Goal: Information Seeking & Learning: Learn about a topic

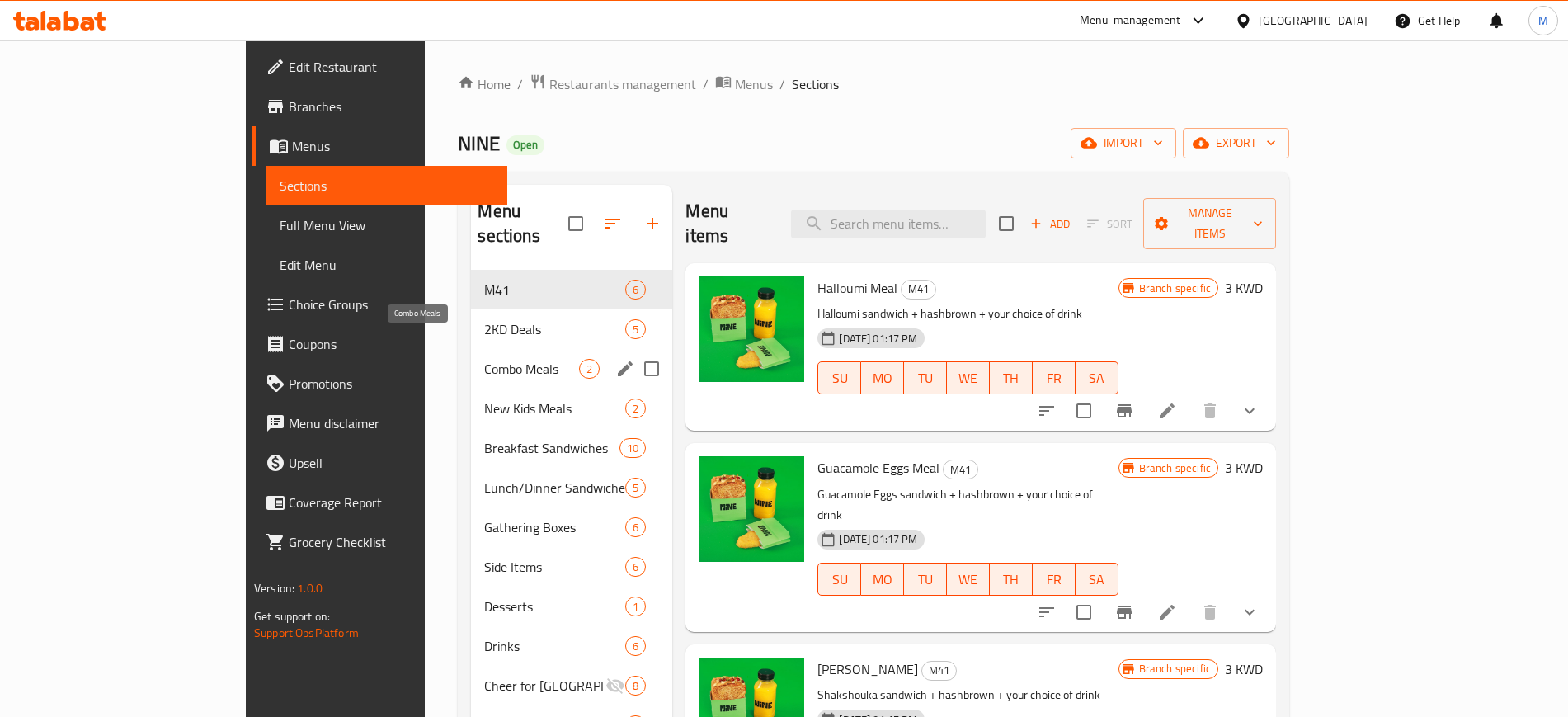
click at [484, 358] on span "Combo Meals" at bounding box center [532, 368] width 95 height 20
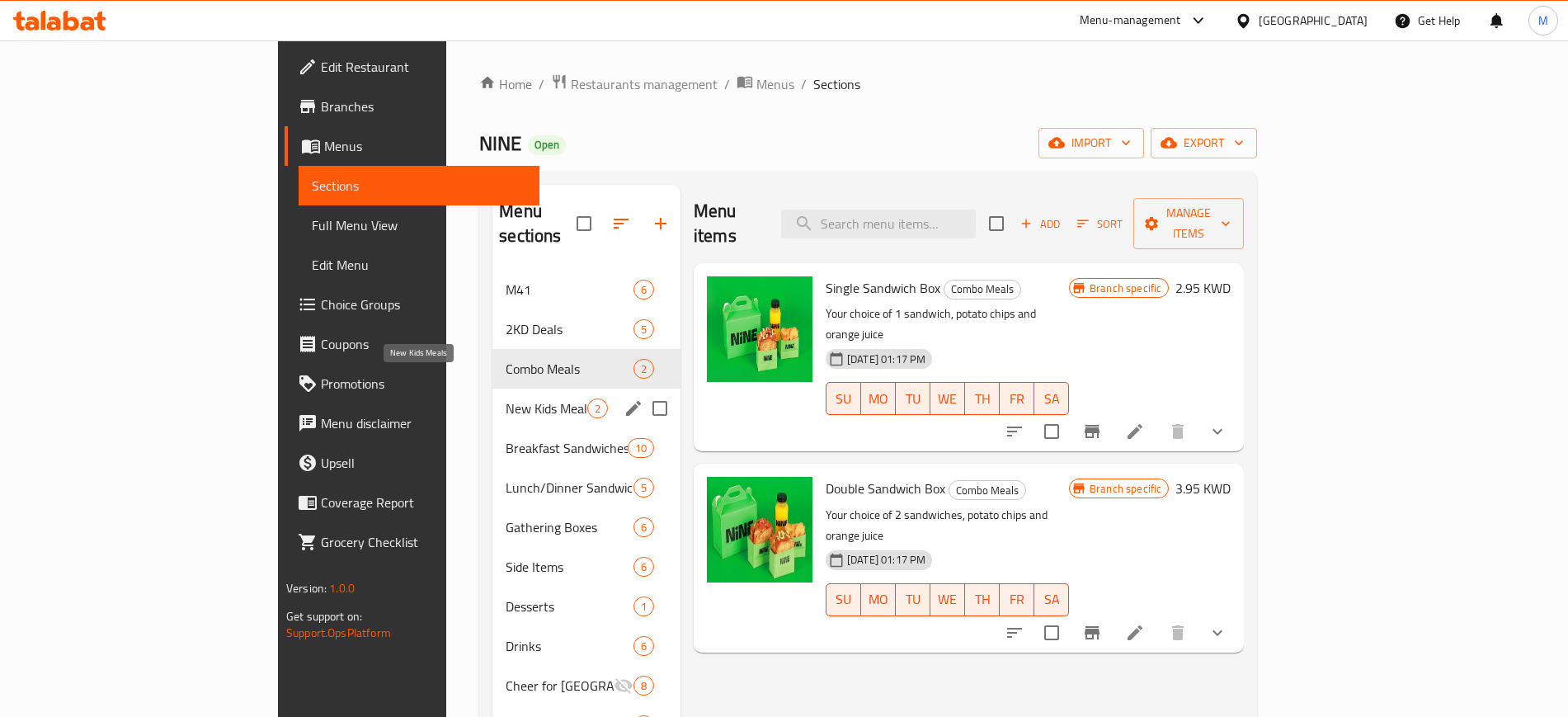
click at [506, 399] on span "New Kids Meals" at bounding box center [546, 409] width 82 height 20
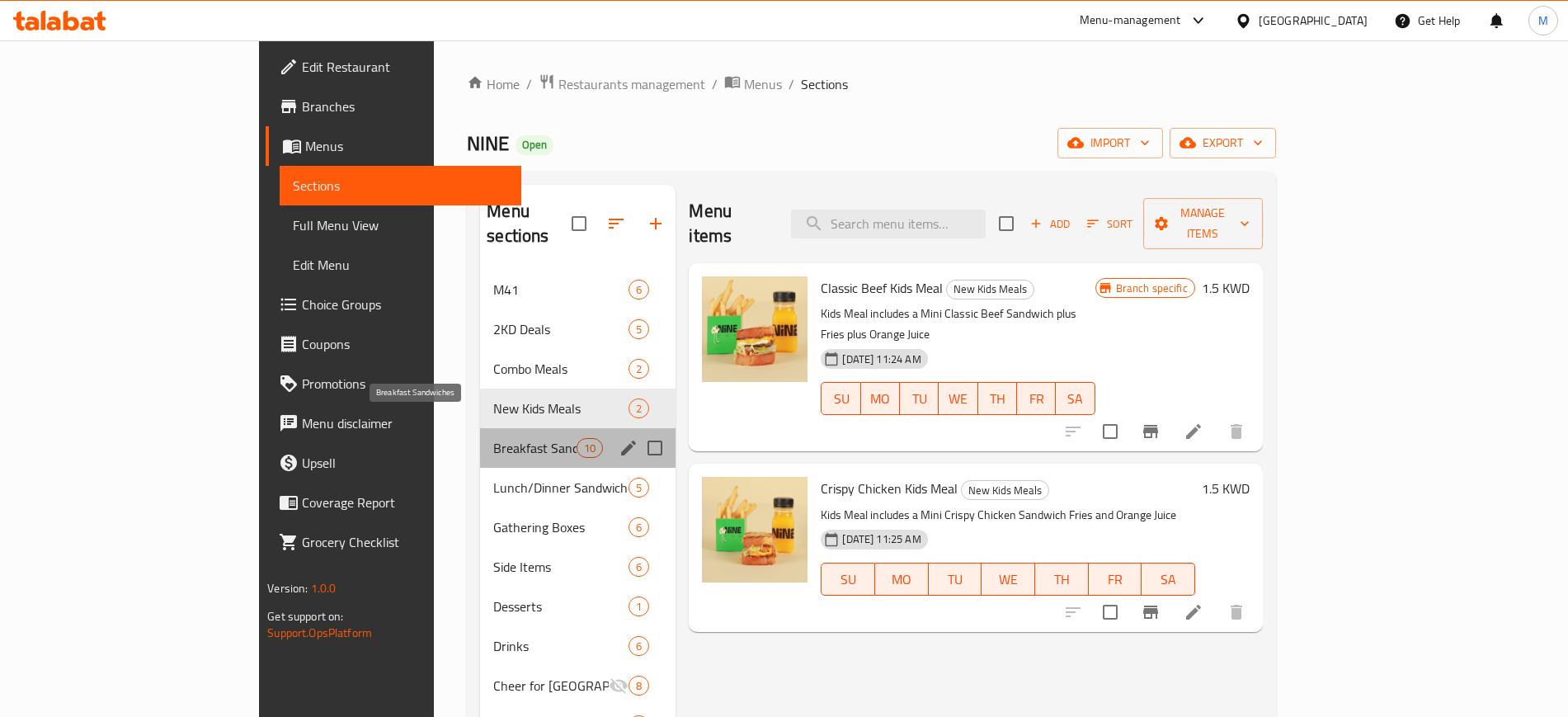
click at [493, 438] on span "Breakfast Sandwiches" at bounding box center [534, 448] width 84 height 20
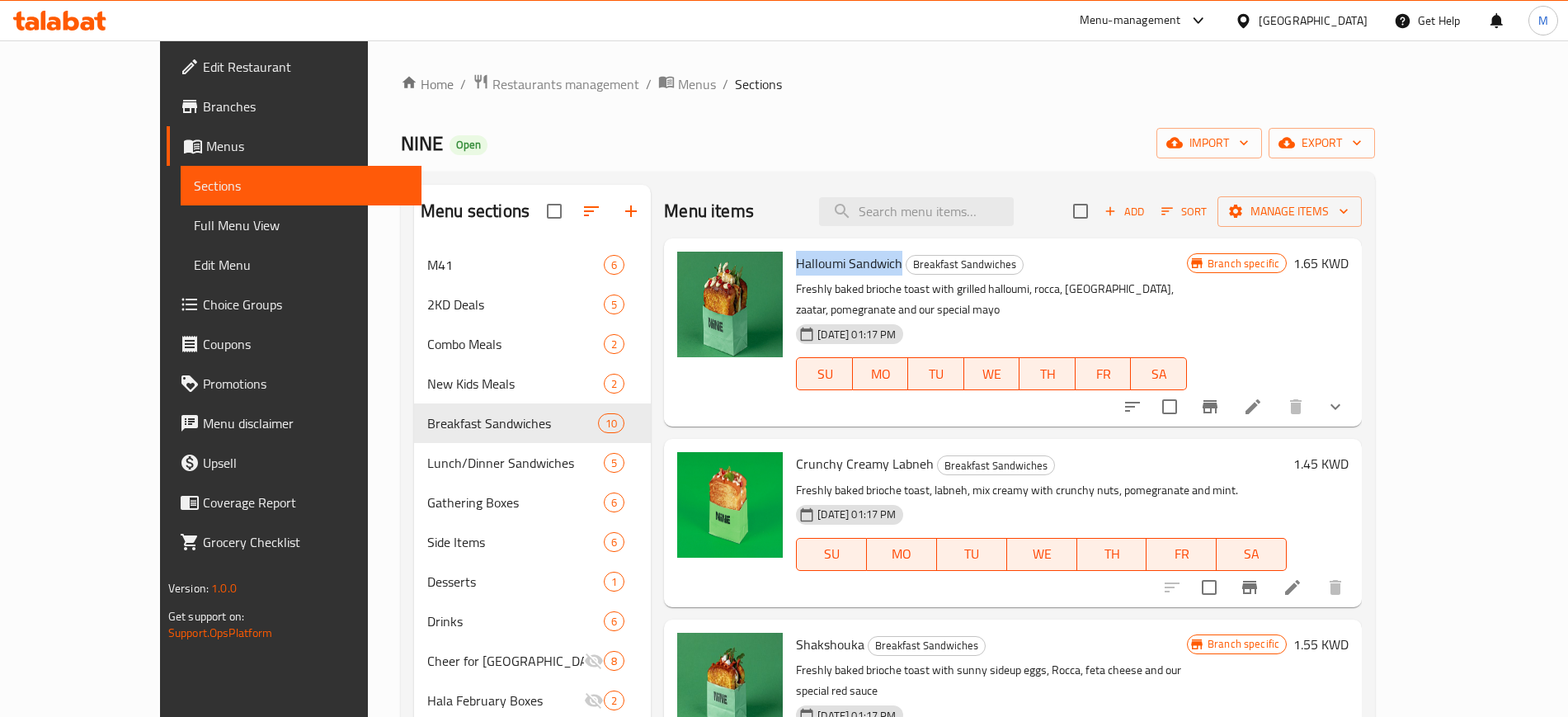
drag, startPoint x: 760, startPoint y: 265, endPoint x: 861, endPoint y: 265, distance: 101.0
click at [861, 265] on span "Halloumi Sandwich" at bounding box center [849, 262] width 106 height 25
copy span "Halloumi Sandwich"
drag, startPoint x: 756, startPoint y: 444, endPoint x: 890, endPoint y: 444, distance: 134.0
click at [890, 452] on h6 "Crunchy Creamy Labneh Breakfast Sandwiches" at bounding box center [1041, 464] width 491 height 24
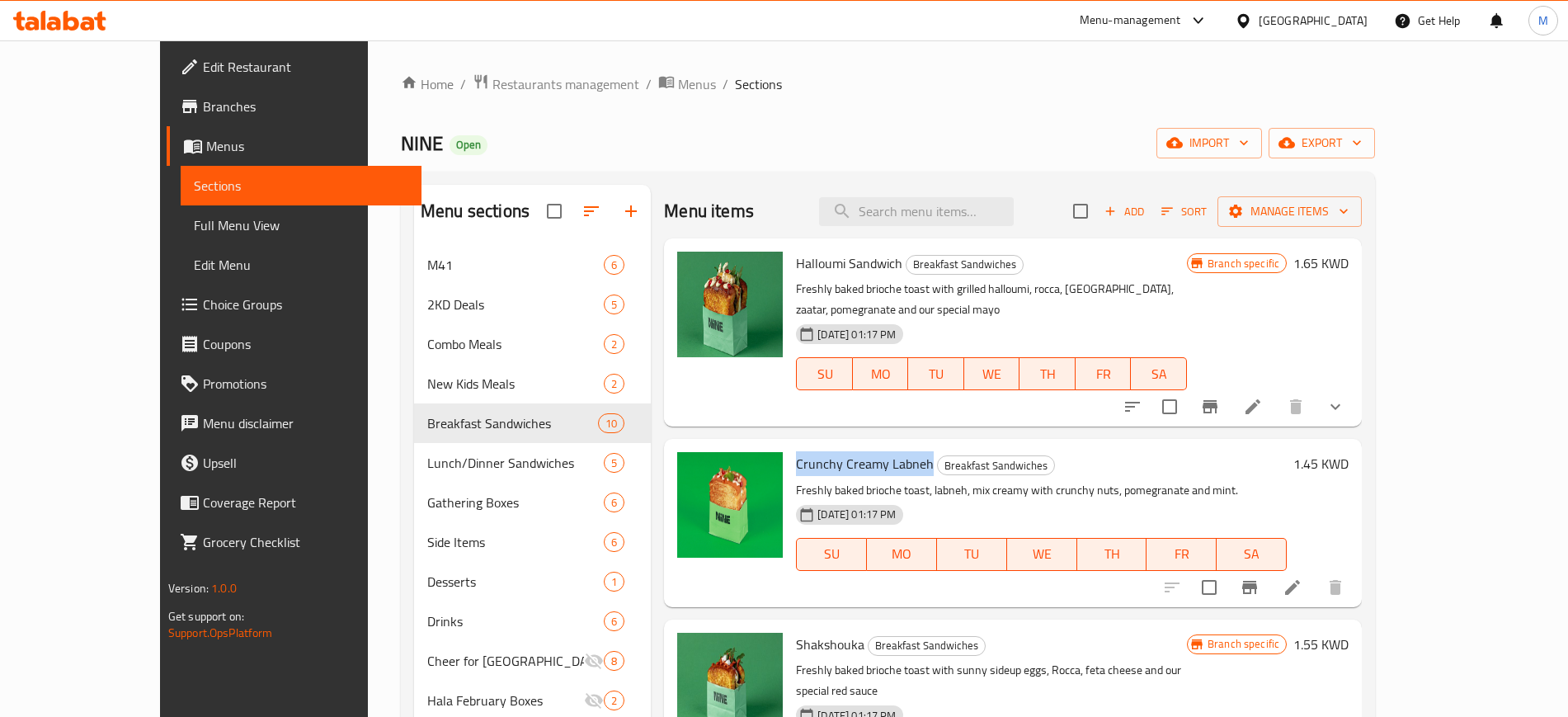
copy span "Crunchy Creamy Labneh"
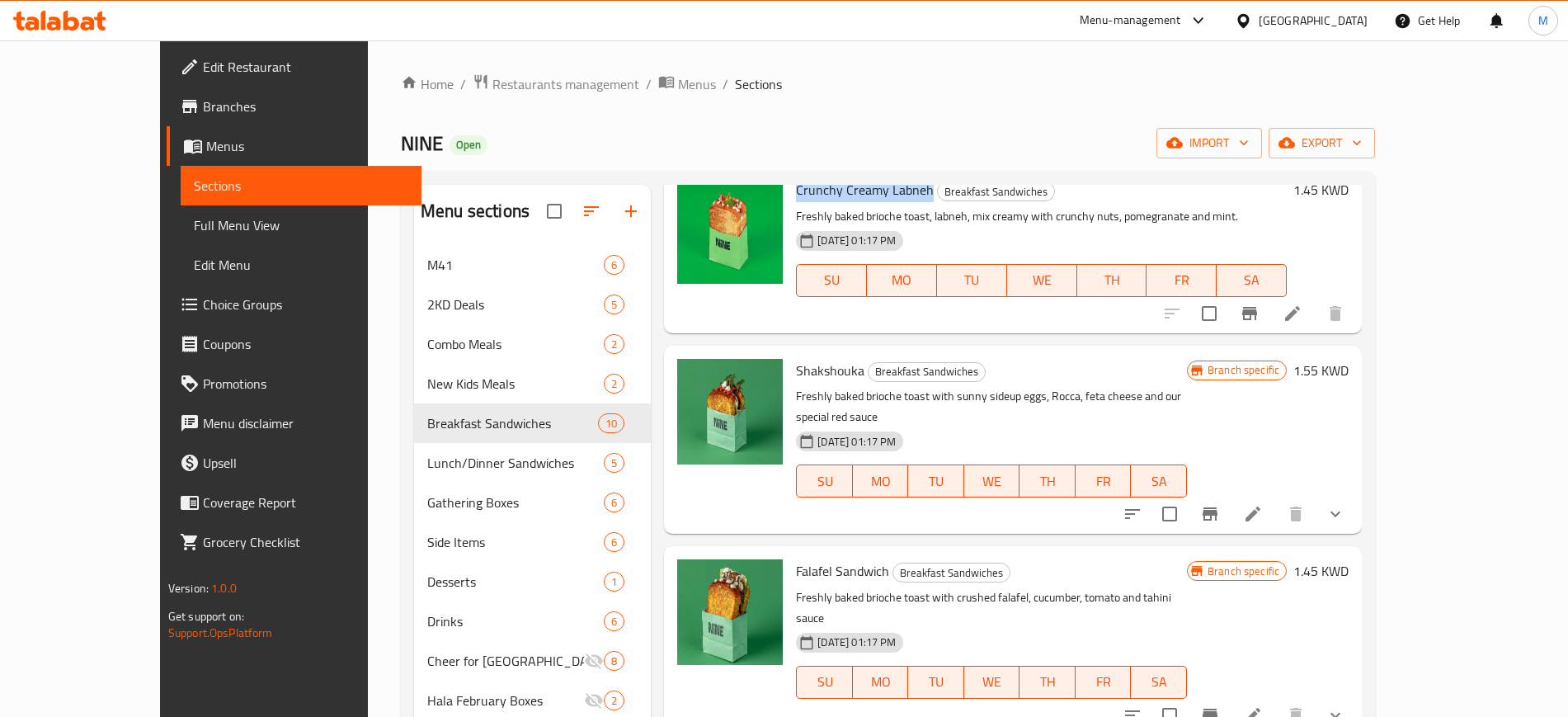
scroll to position [309, 0]
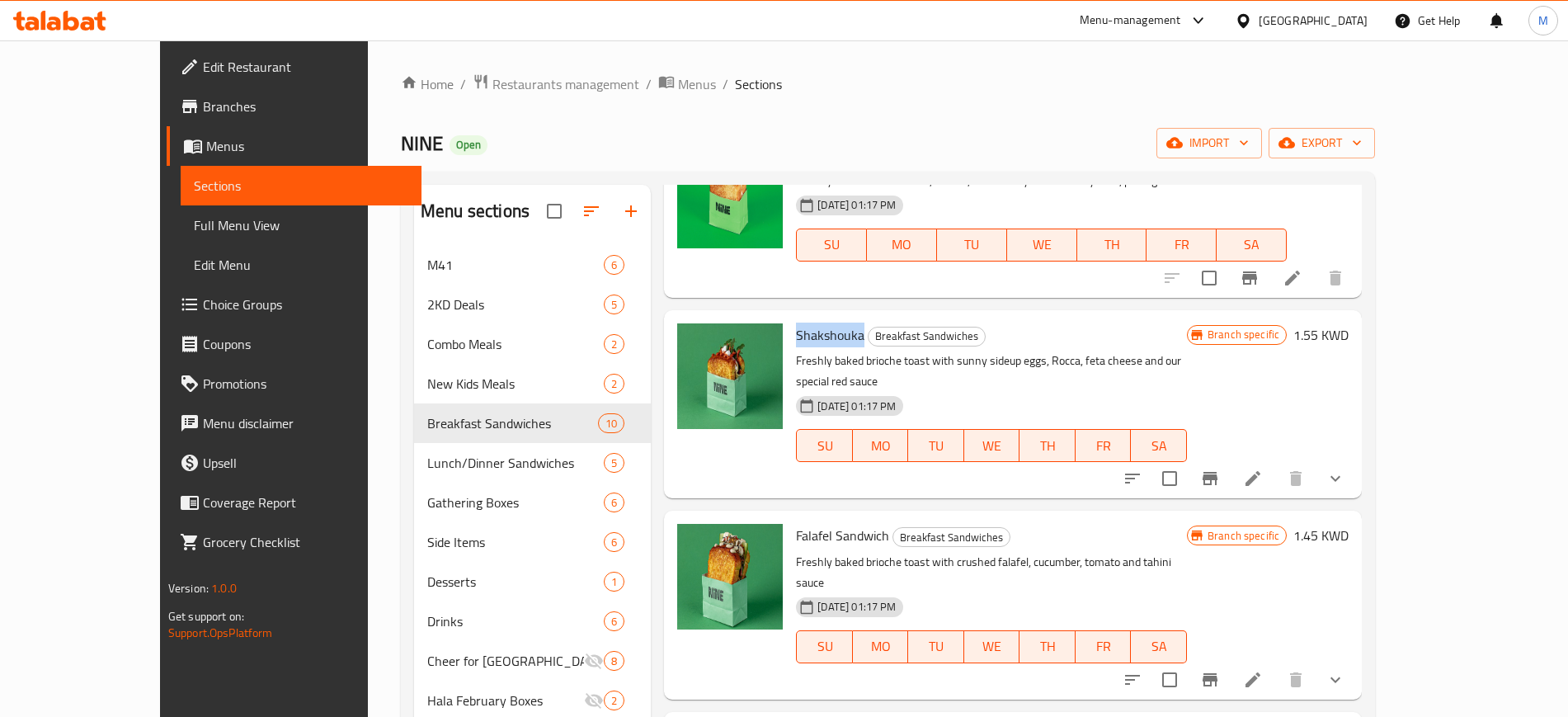
drag, startPoint x: 758, startPoint y: 313, endPoint x: 825, endPoint y: 326, distance: 68.2
click at [825, 326] on div "Shakshouka Breakfast Sandwiches Freshly baked brioche toast with sunny sideup e…" at bounding box center [991, 404] width 404 height 175
copy span "Shakshouka"
drag, startPoint x: 755, startPoint y: 492, endPoint x: 849, endPoint y: 496, distance: 94.1
click at [849, 518] on div "Falafel Sandwich Breakfast Sandwiches Freshly baked brioche toast with crushed …" at bounding box center [991, 605] width 404 height 175
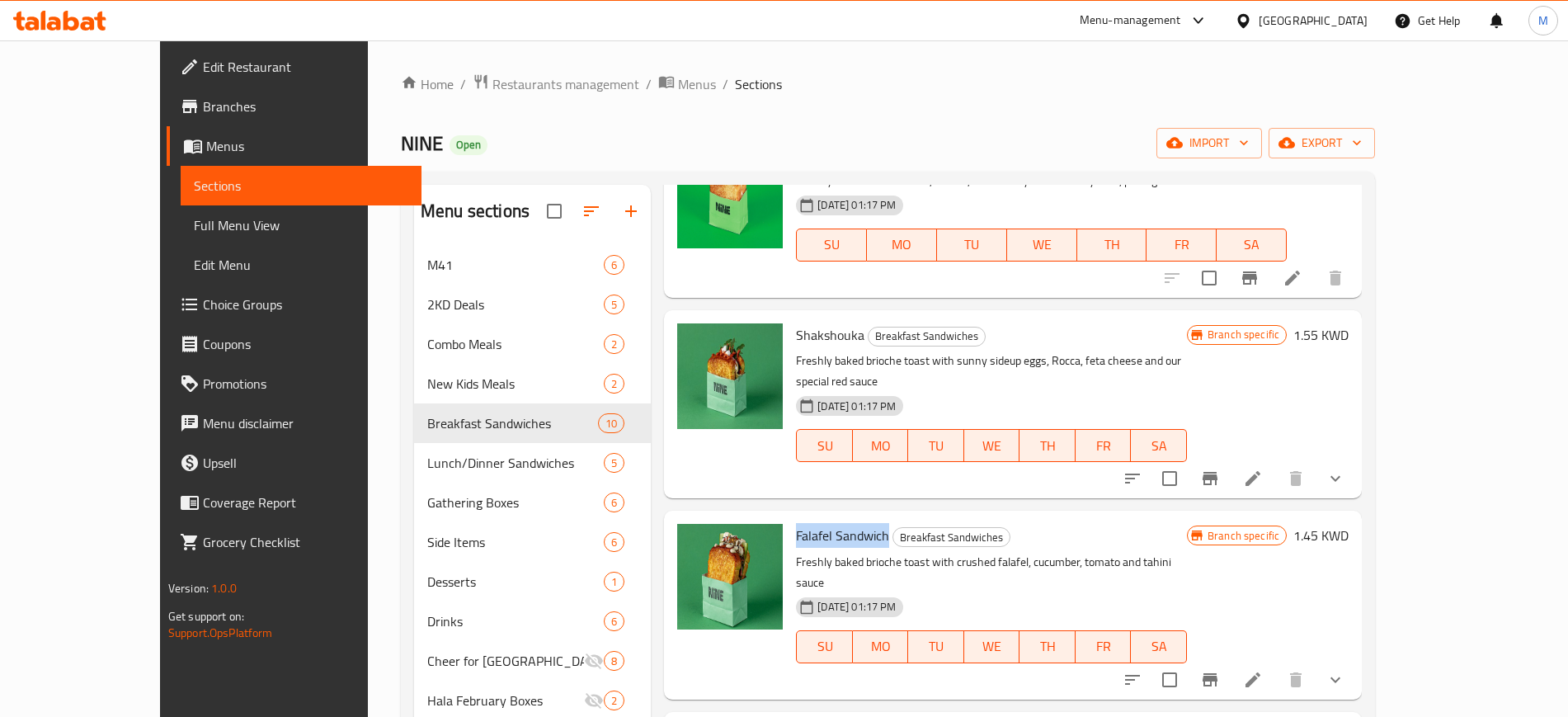
copy span "Falafel Sandwich"
drag, startPoint x: 756, startPoint y: 675, endPoint x: 853, endPoint y: 672, distance: 97.0
copy span "Eggplant Massala"
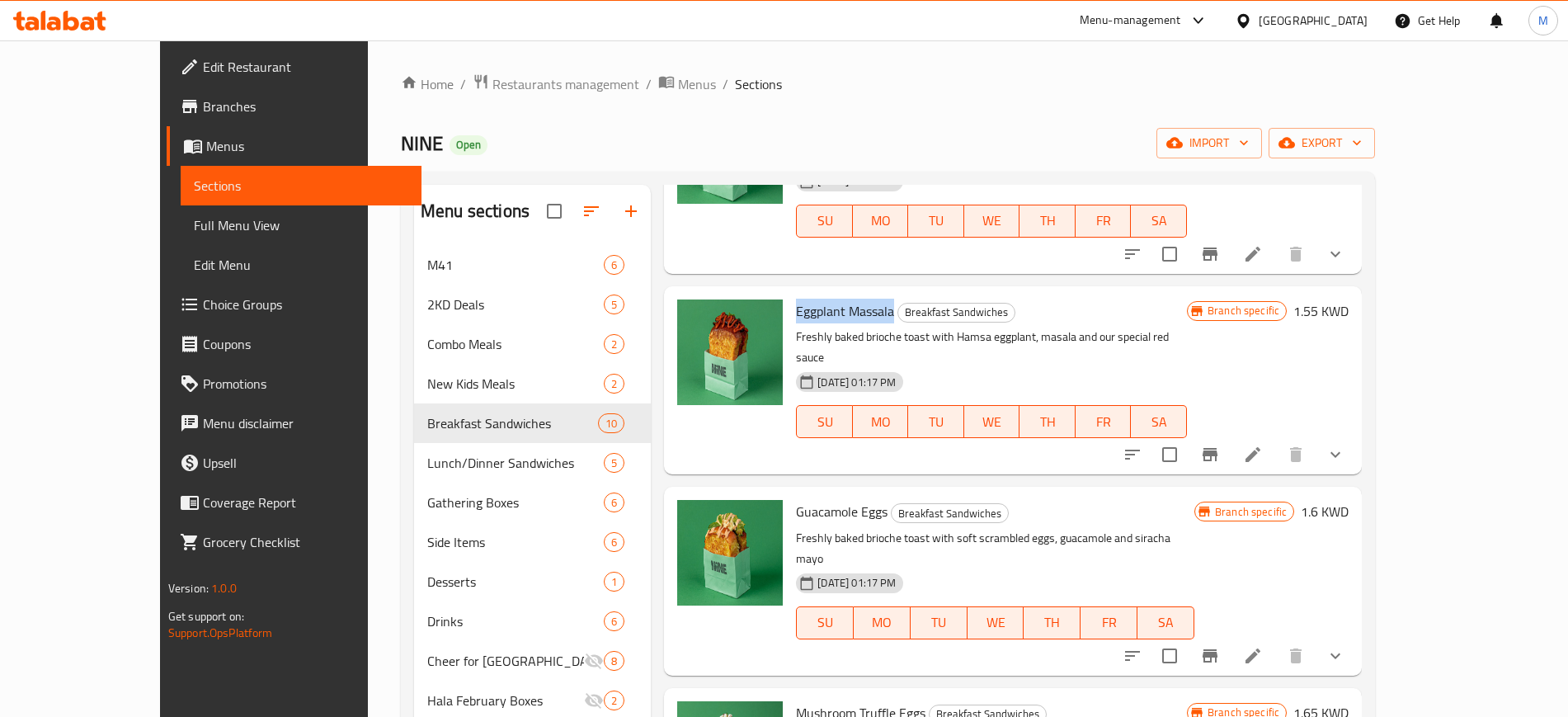
scroll to position [825, 0]
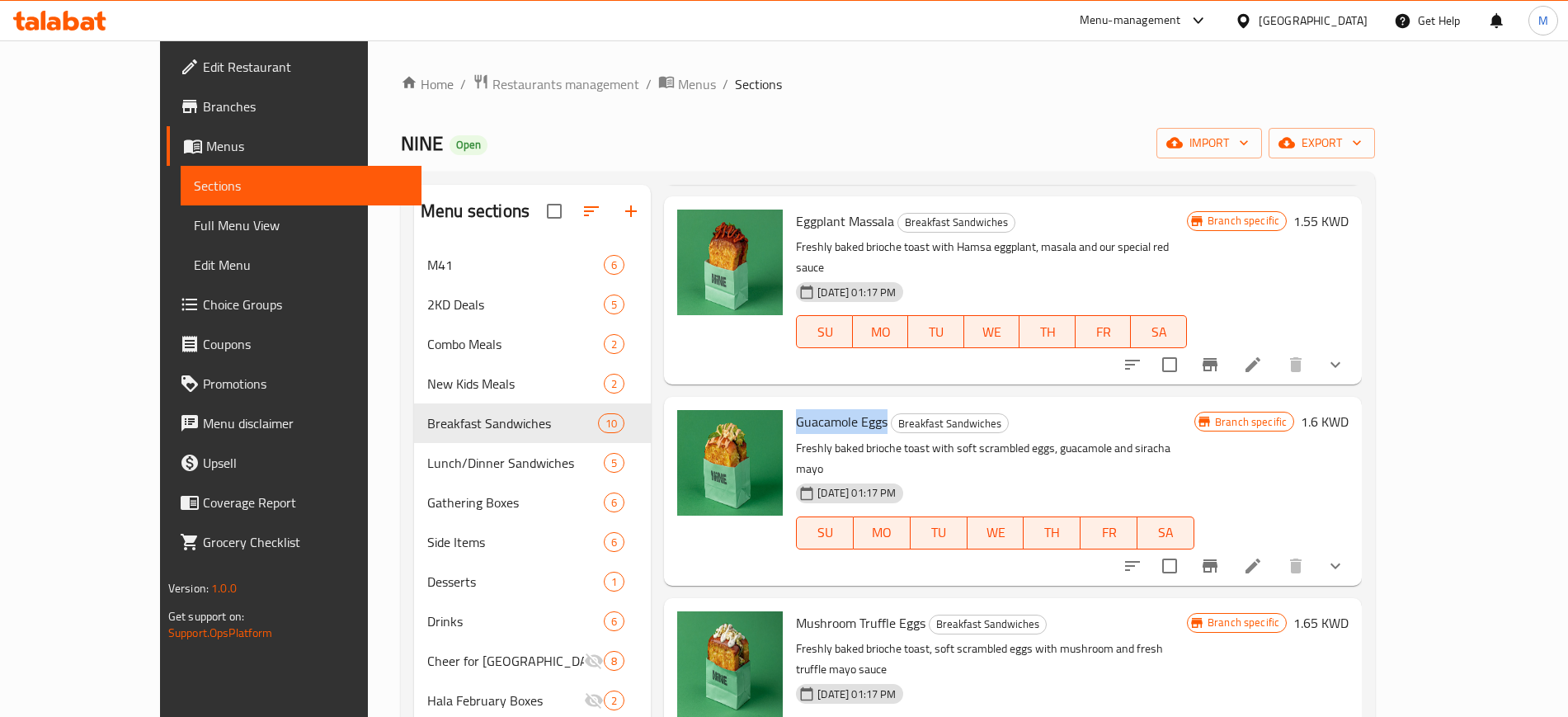
drag, startPoint x: 827, startPoint y: 348, endPoint x: 847, endPoint y: 344, distance: 20.4
click at [847, 410] on span "Guacamole Eggs" at bounding box center [841, 421] width 91 height 25
copy span "Guacamole Eggs"
drag, startPoint x: 759, startPoint y: 519, endPoint x: 886, endPoint y: 510, distance: 127.3
click at [886, 611] on h6 "Mushroom Truffle Eggs Breakfast Sandwiches" at bounding box center [991, 623] width 391 height 24
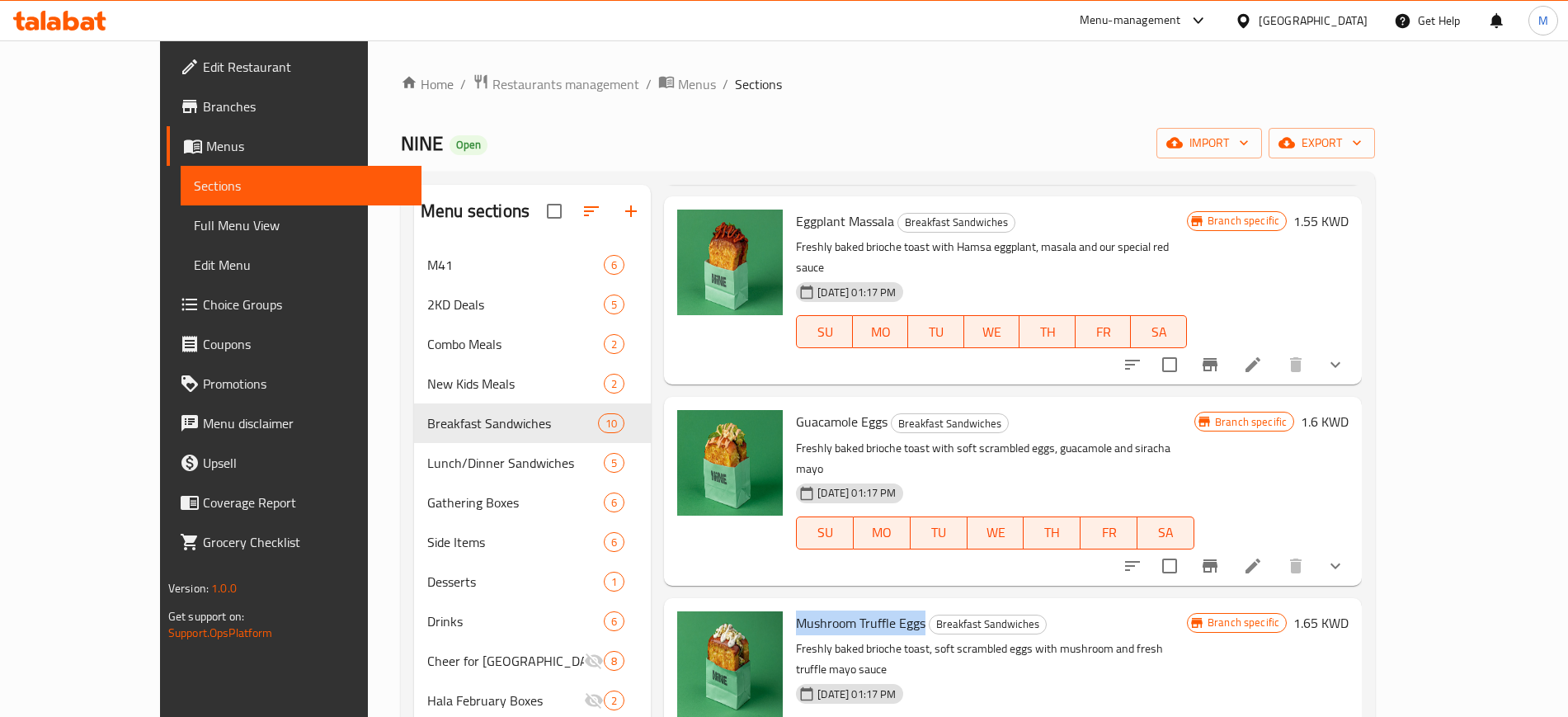
copy span "Mushroom Truffle Eggs"
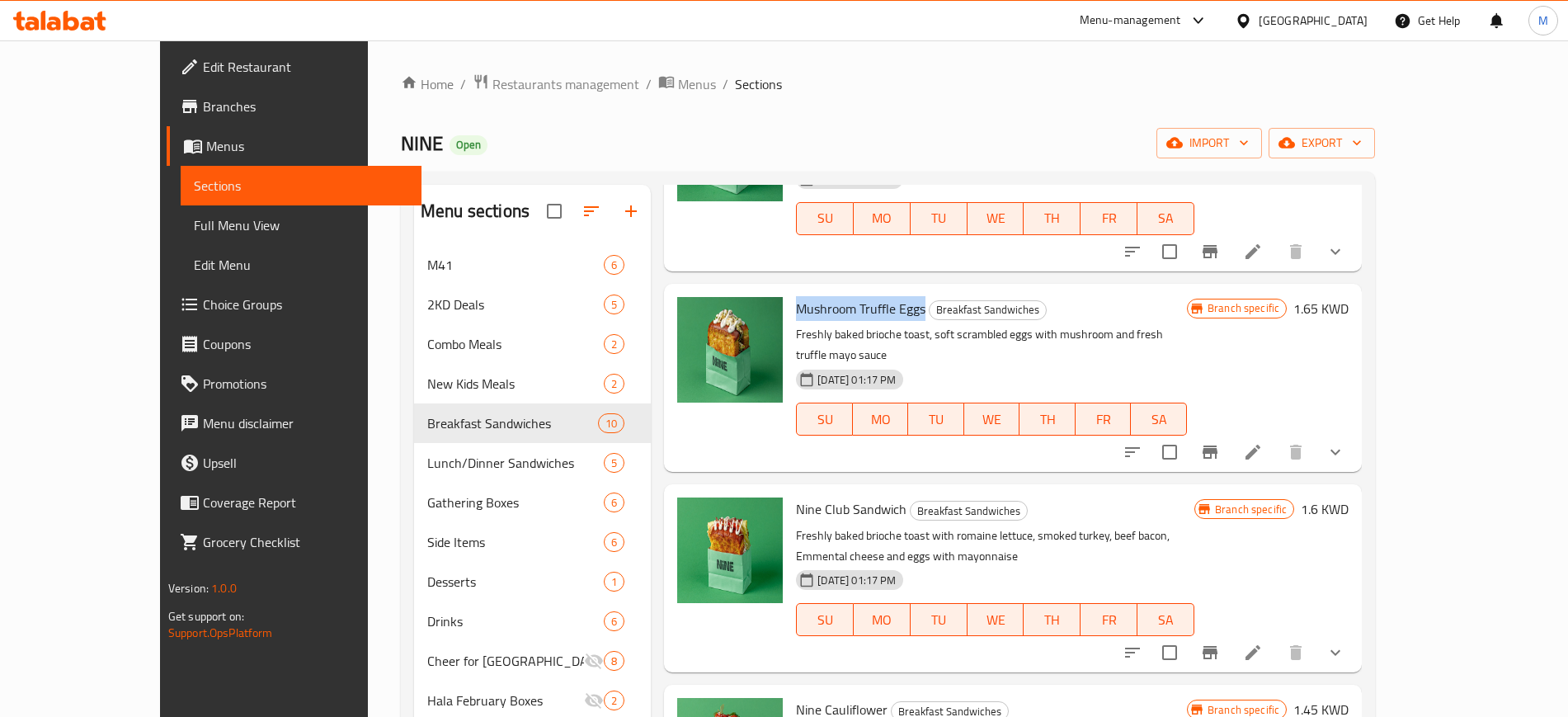
scroll to position [1147, 0]
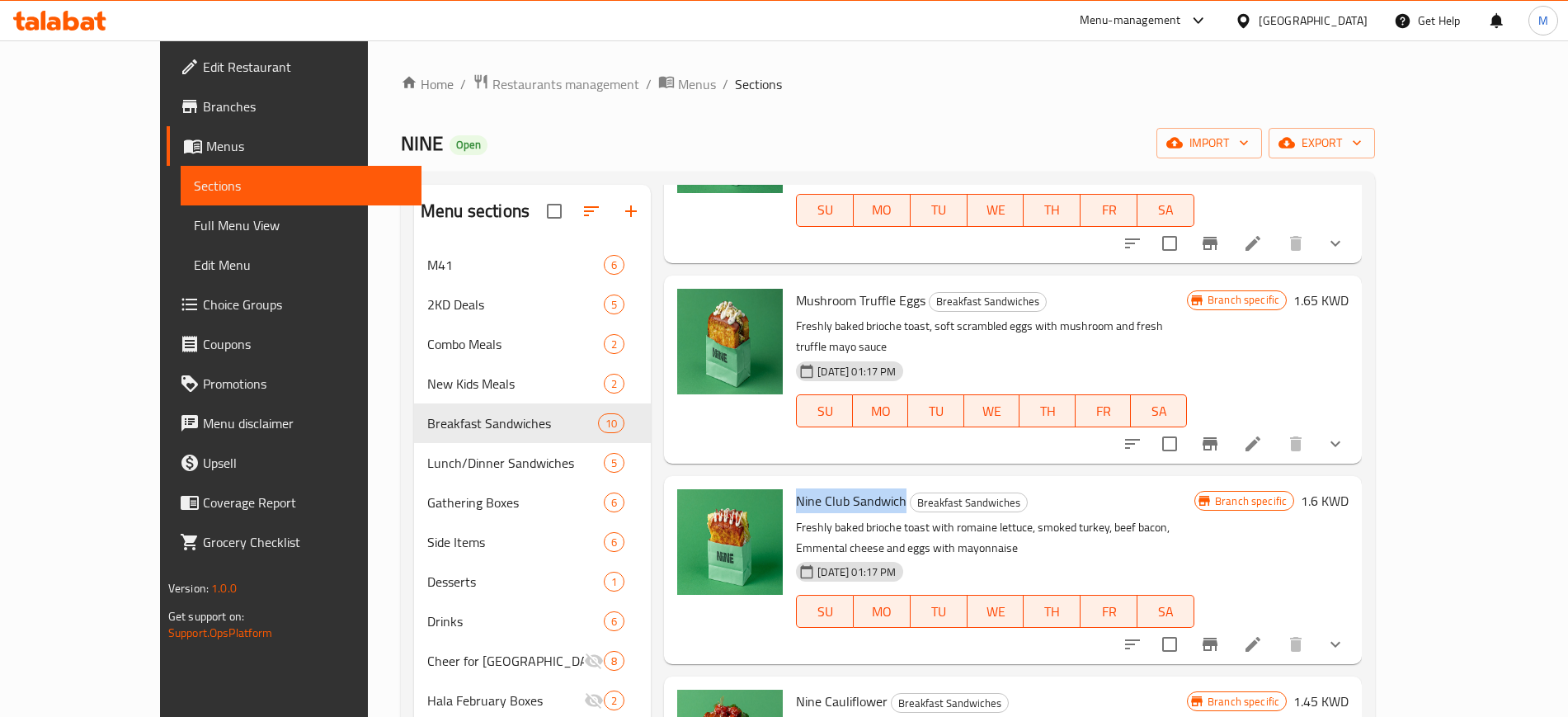
drag, startPoint x: 757, startPoint y: 377, endPoint x: 867, endPoint y: 382, distance: 110.1
click at [867, 489] on h6 "Nine Club Sandwich Breakfast Sandwiches" at bounding box center [995, 501] width 399 height 24
copy span "Nine Club Sandwich"
drag, startPoint x: 758, startPoint y: 573, endPoint x: 847, endPoint y: 556, distance: 90.6
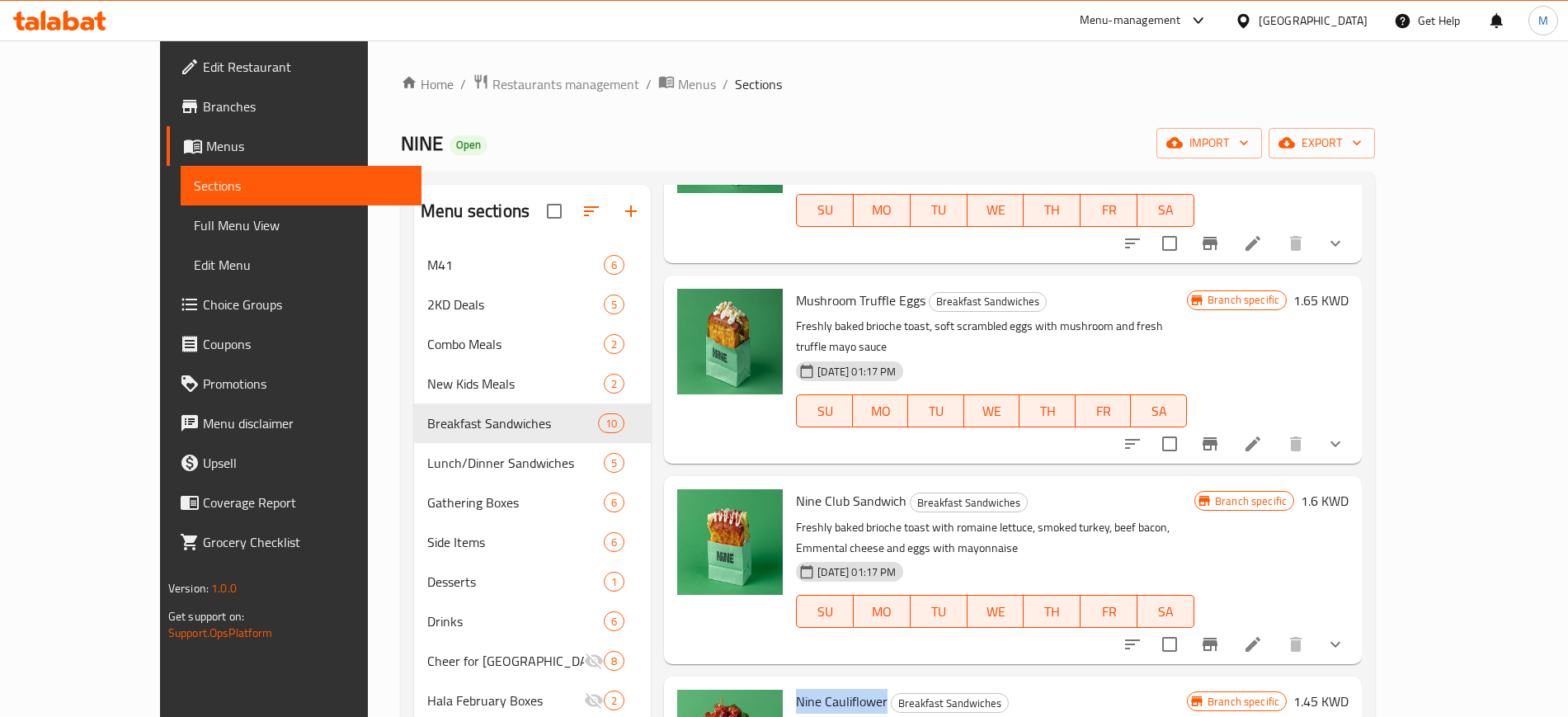
copy span "Nine Cauliflower"
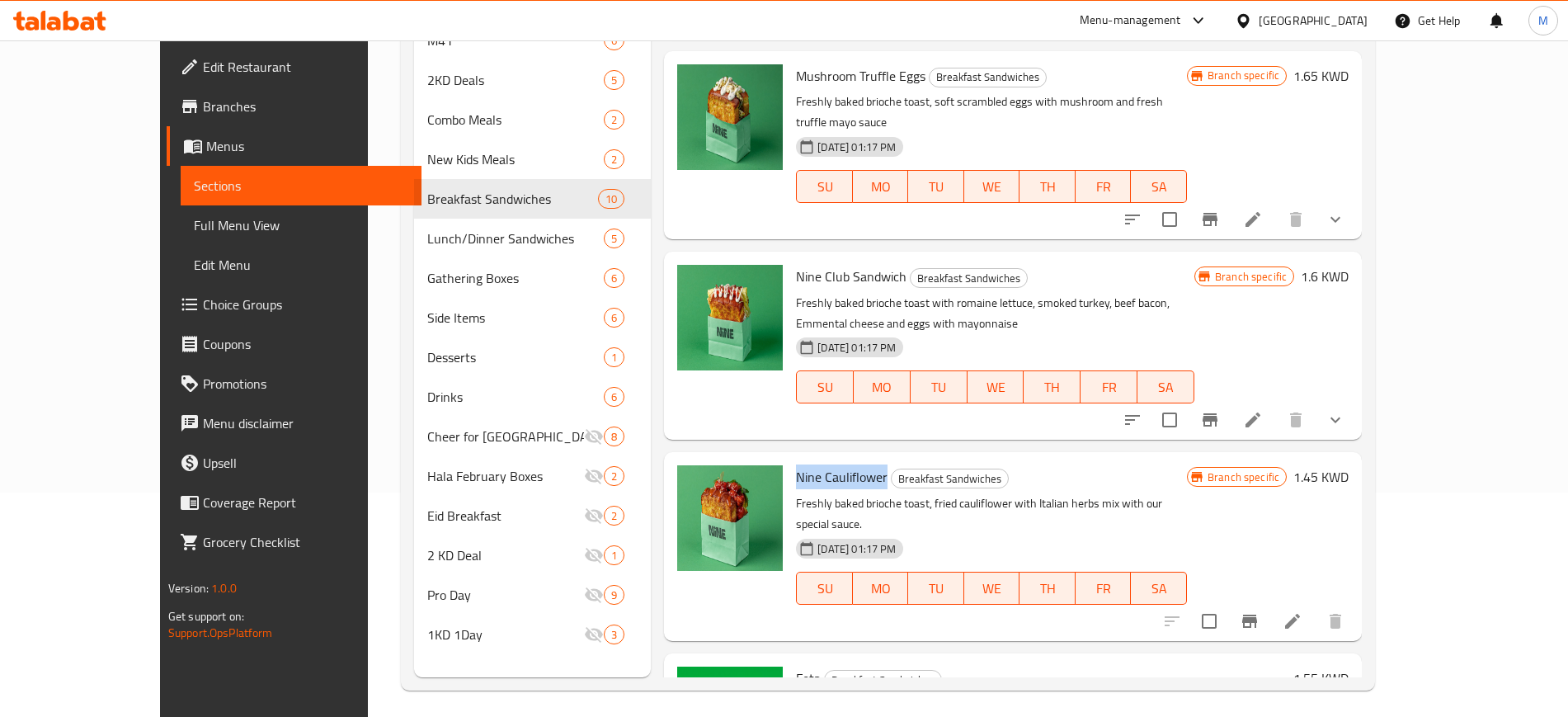
scroll to position [231, 0]
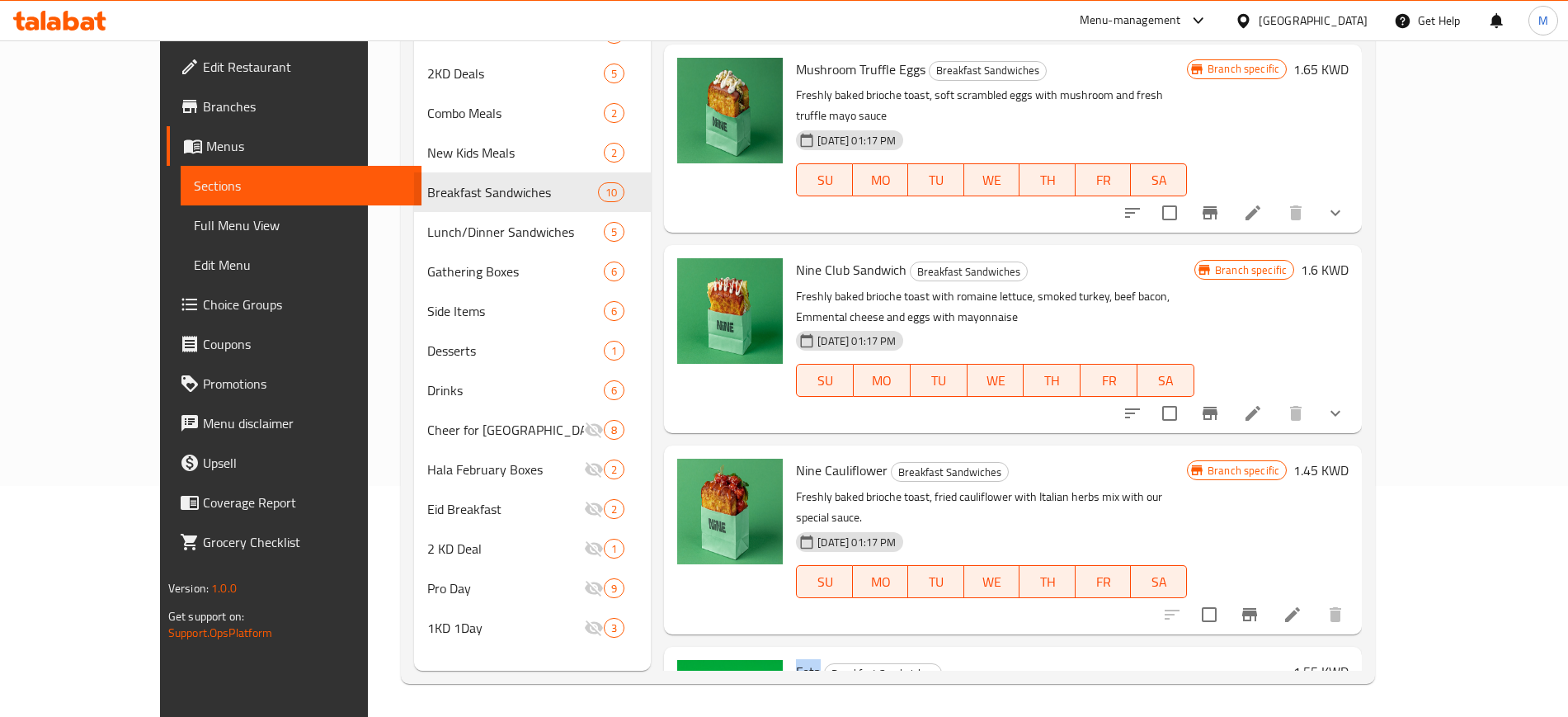
drag, startPoint x: 756, startPoint y: 529, endPoint x: 779, endPoint y: 530, distance: 23.0
click at [796, 659] on span "Feta" at bounding box center [808, 671] width 25 height 25
copy span "Feta"
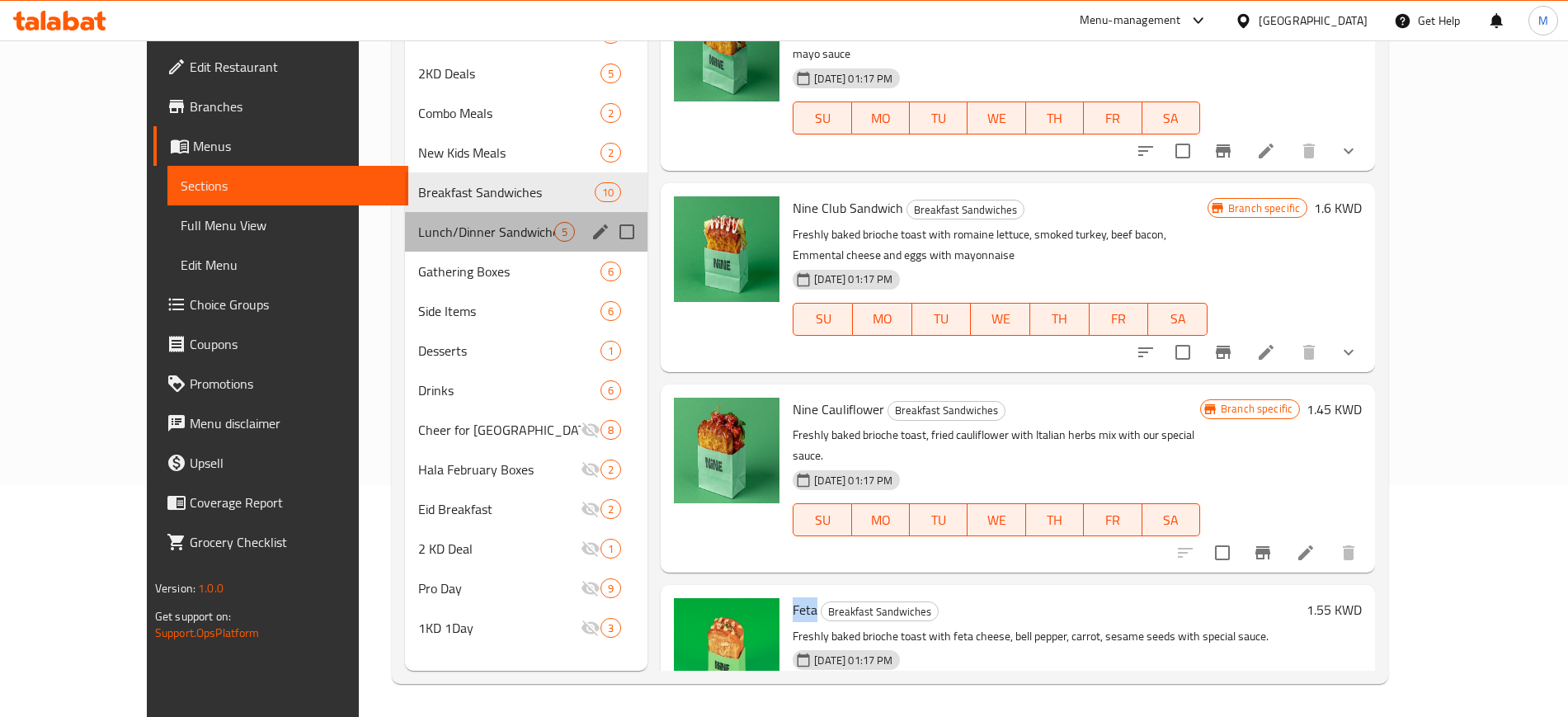
click at [440, 219] on div "Lunch/Dinner Sandwiches 5" at bounding box center [526, 232] width 243 height 39
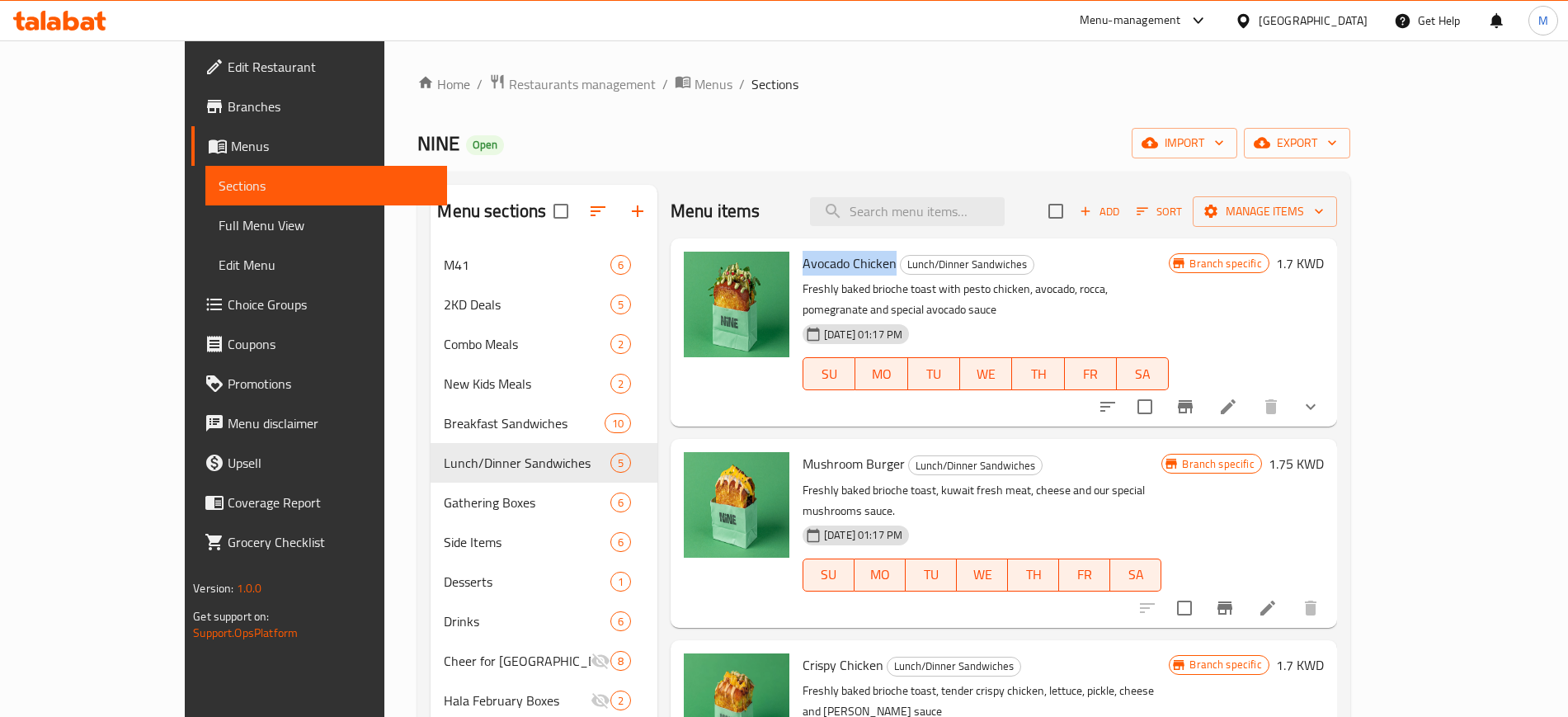
drag, startPoint x: 759, startPoint y: 267, endPoint x: 846, endPoint y: 266, distance: 87.0
click at [846, 266] on span "Avocado Chicken" at bounding box center [850, 262] width 94 height 25
drag, startPoint x: 757, startPoint y: 441, endPoint x: 857, endPoint y: 450, distance: 100.4
click at [857, 451] on span "Mushroom Burger" at bounding box center [854, 463] width 102 height 25
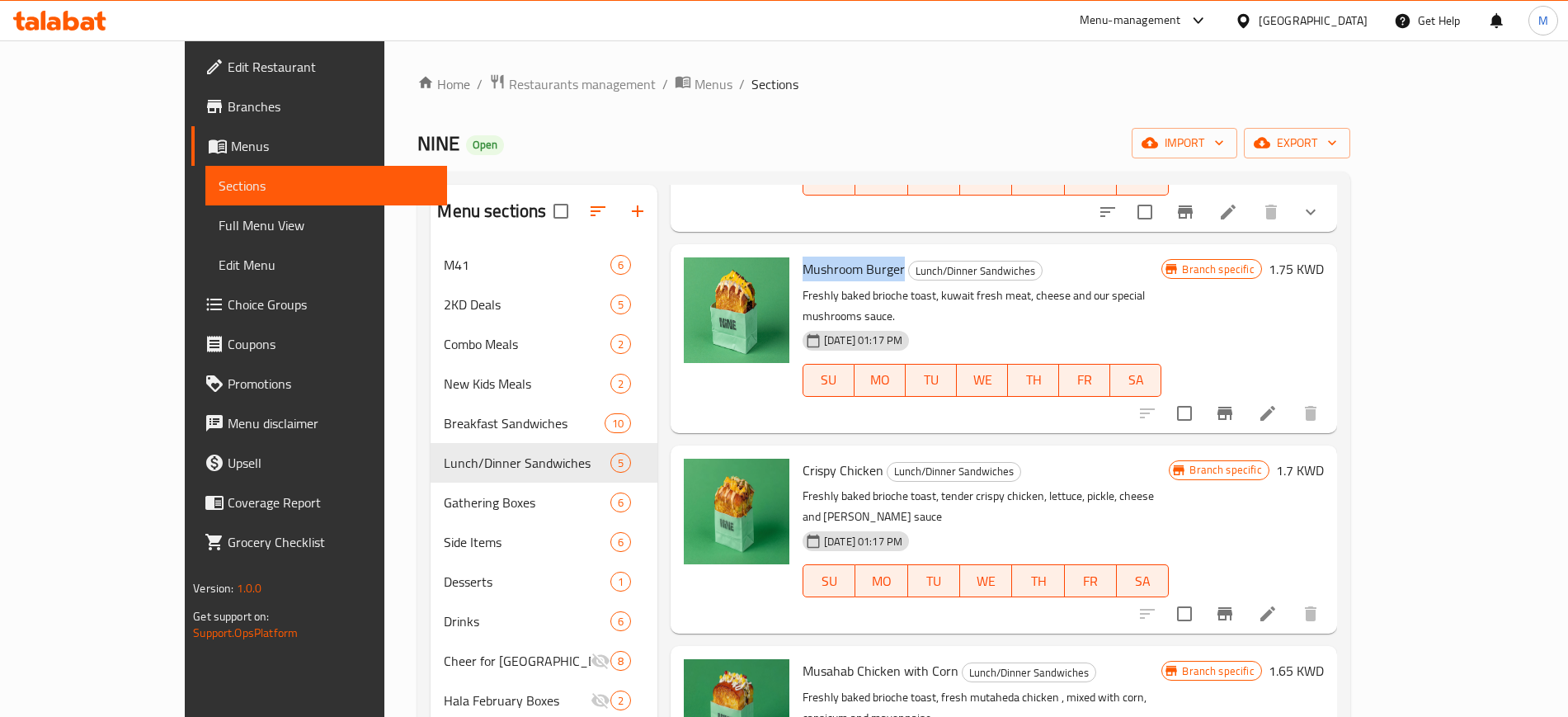
scroll to position [206, 0]
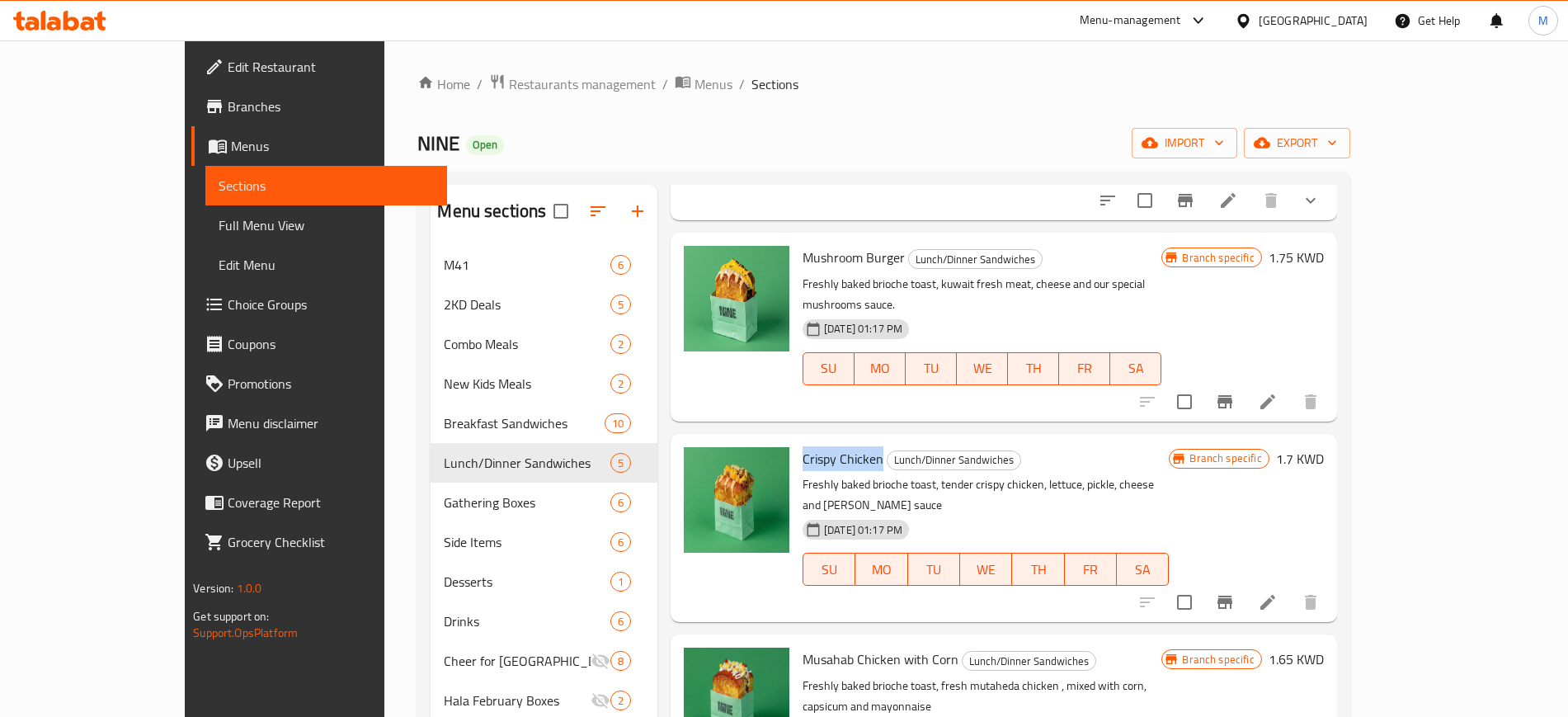
drag, startPoint x: 758, startPoint y: 414, endPoint x: 834, endPoint y: 416, distance: 76.0
click at [834, 446] on span "Crispy Chicken" at bounding box center [843, 458] width 81 height 25
click at [796, 640] on div "Musahab Chicken with Corn Lunch/Dinner Sandwiches Freshly baked brioche toast, …" at bounding box center [981, 728] width 372 height 175
drag, startPoint x: 796, startPoint y: 597, endPoint x: 909, endPoint y: 592, distance: 113.1
click at [909, 647] on h6 "Musahab Chicken with Corn Lunch/Dinner Sandwiches" at bounding box center [981, 659] width 359 height 24
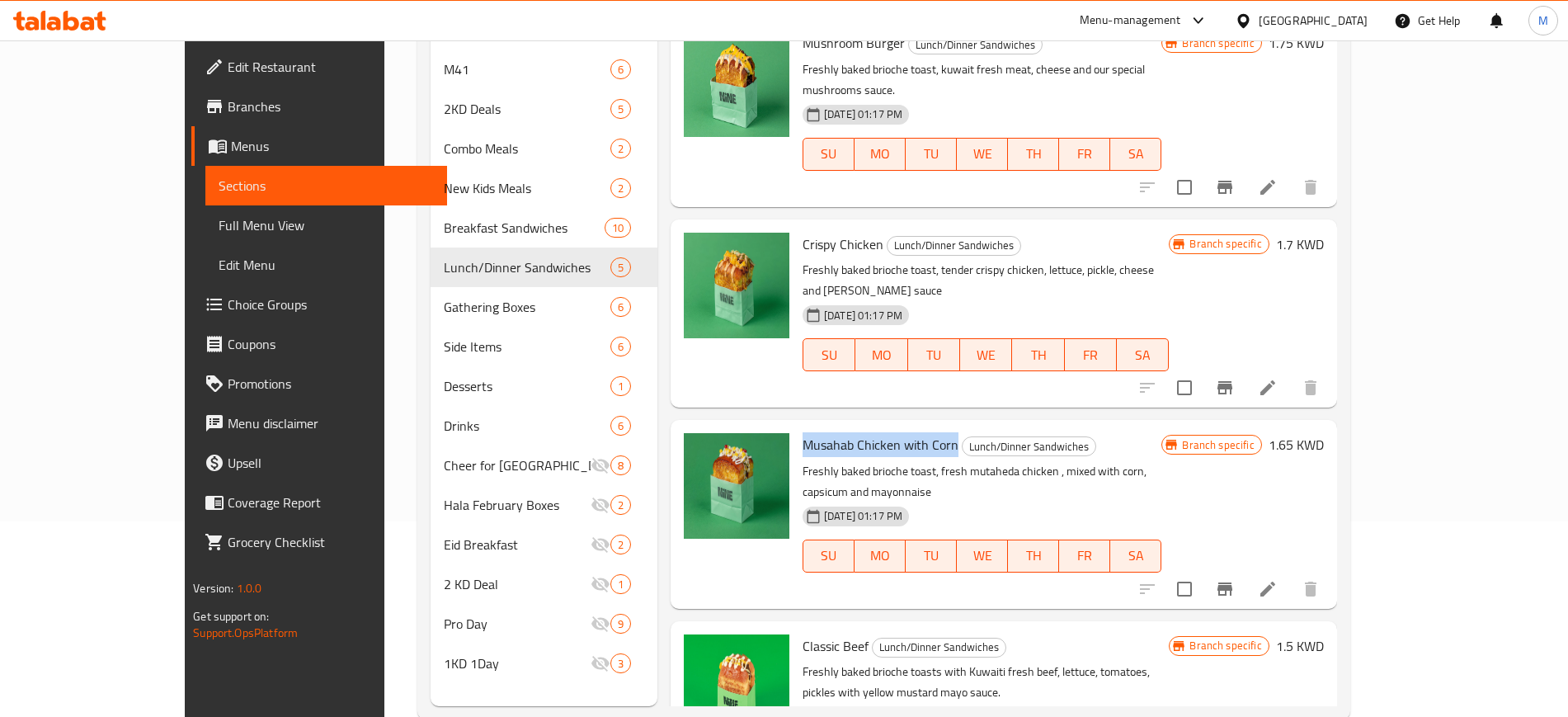
scroll to position [231, 0]
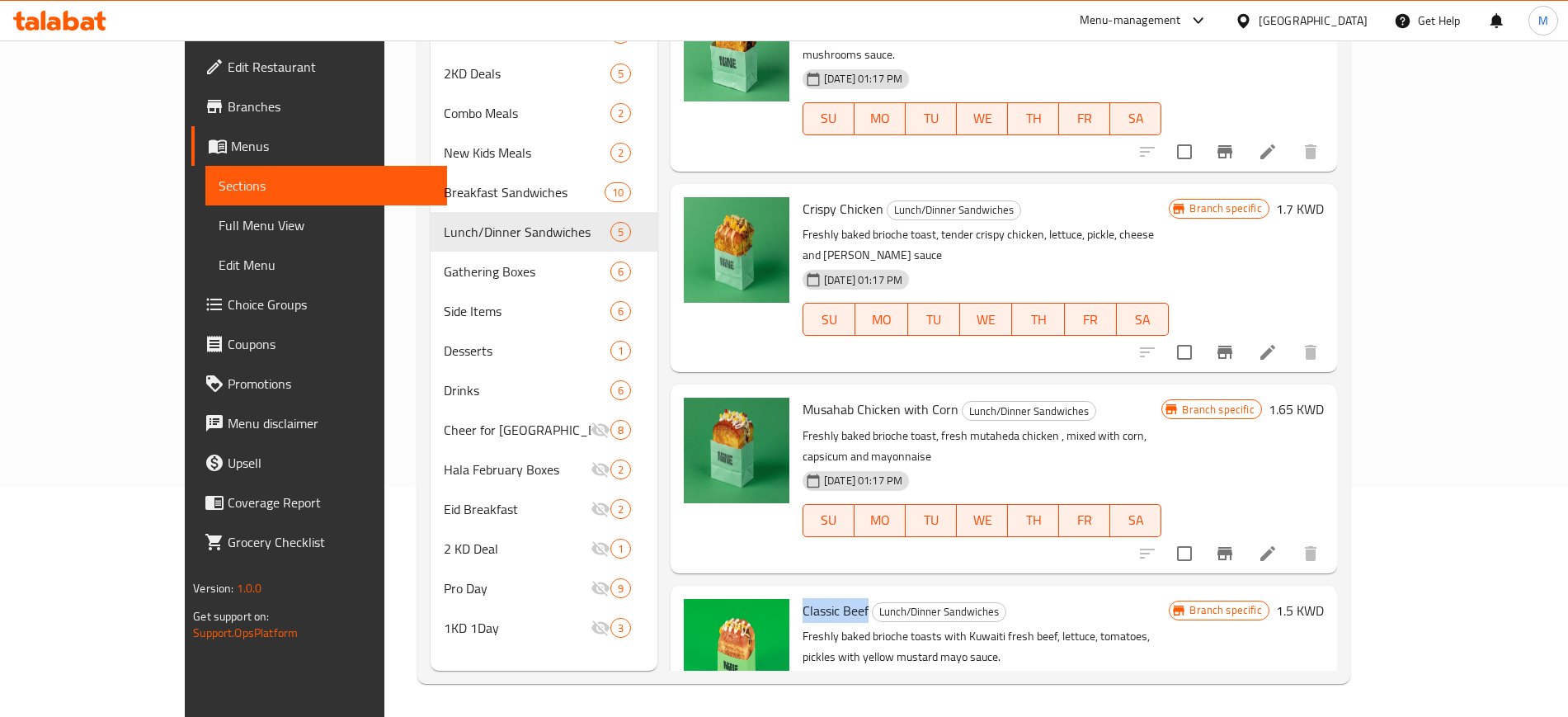
drag, startPoint x: 798, startPoint y: 531, endPoint x: 821, endPoint y: 529, distance: 23.1
click at [821, 598] on span "Classic Beef" at bounding box center [835, 610] width 66 height 25
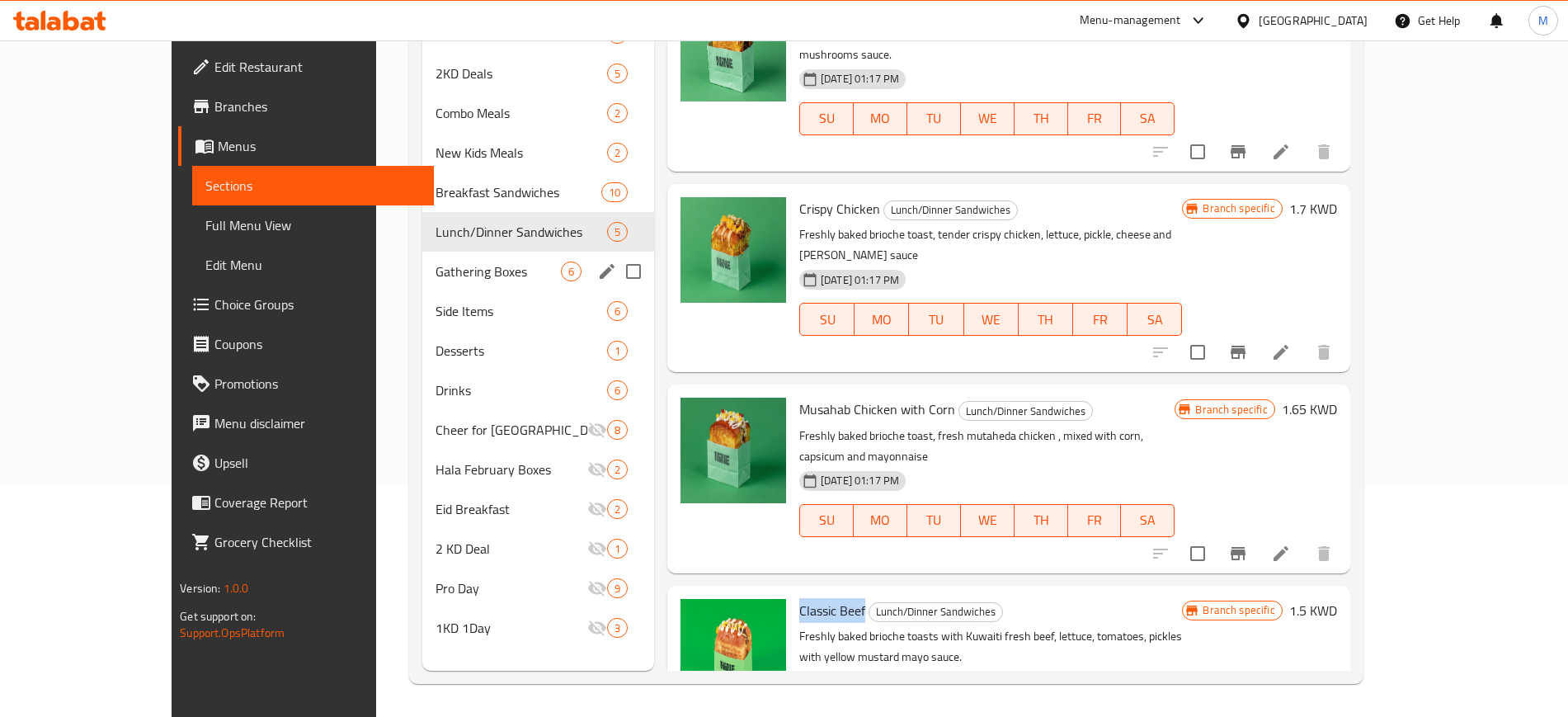
drag, startPoint x: 410, startPoint y: 277, endPoint x: 519, endPoint y: 310, distance: 113.9
click at [435, 278] on span "Gathering Boxes" at bounding box center [498, 271] width 126 height 20
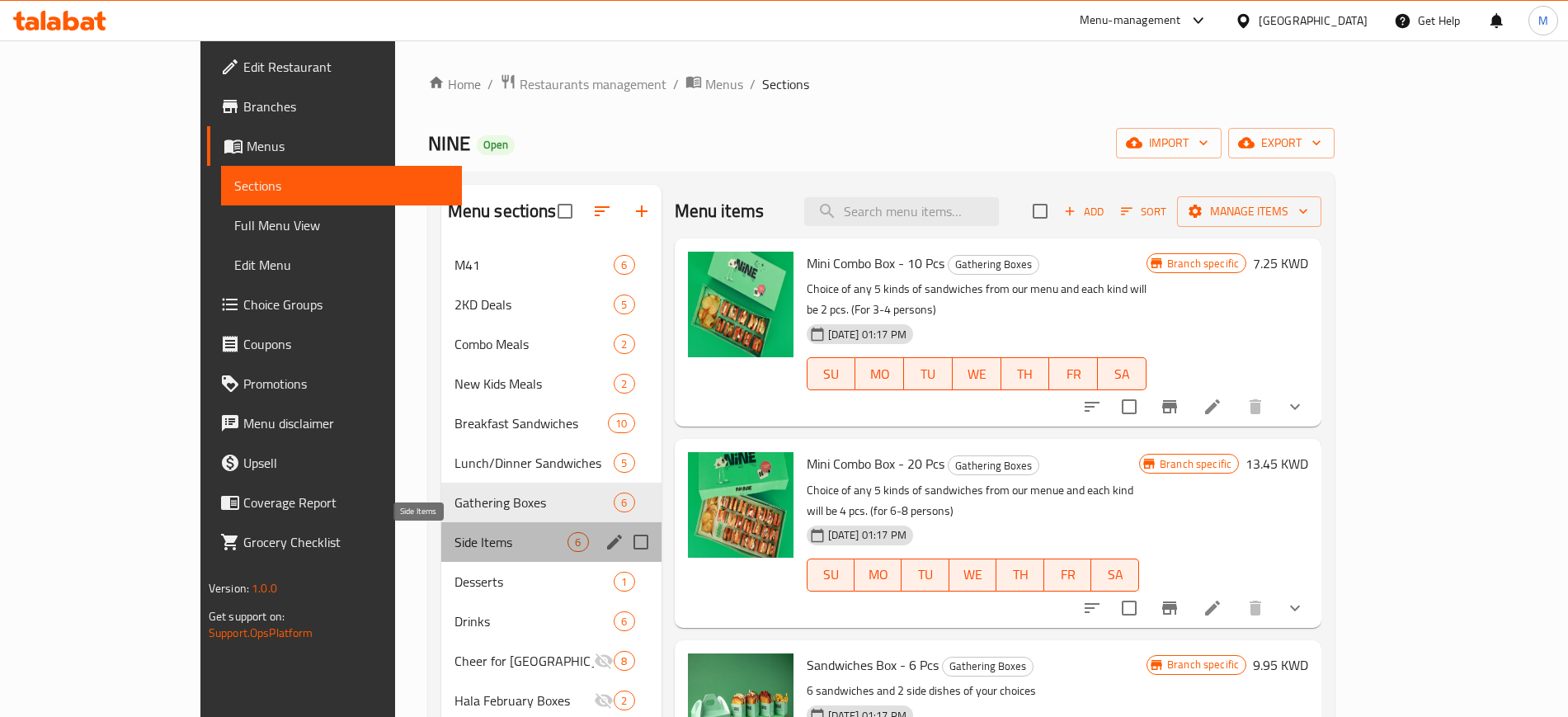
click at [455, 543] on span "Side Items" at bounding box center [512, 542] width 114 height 20
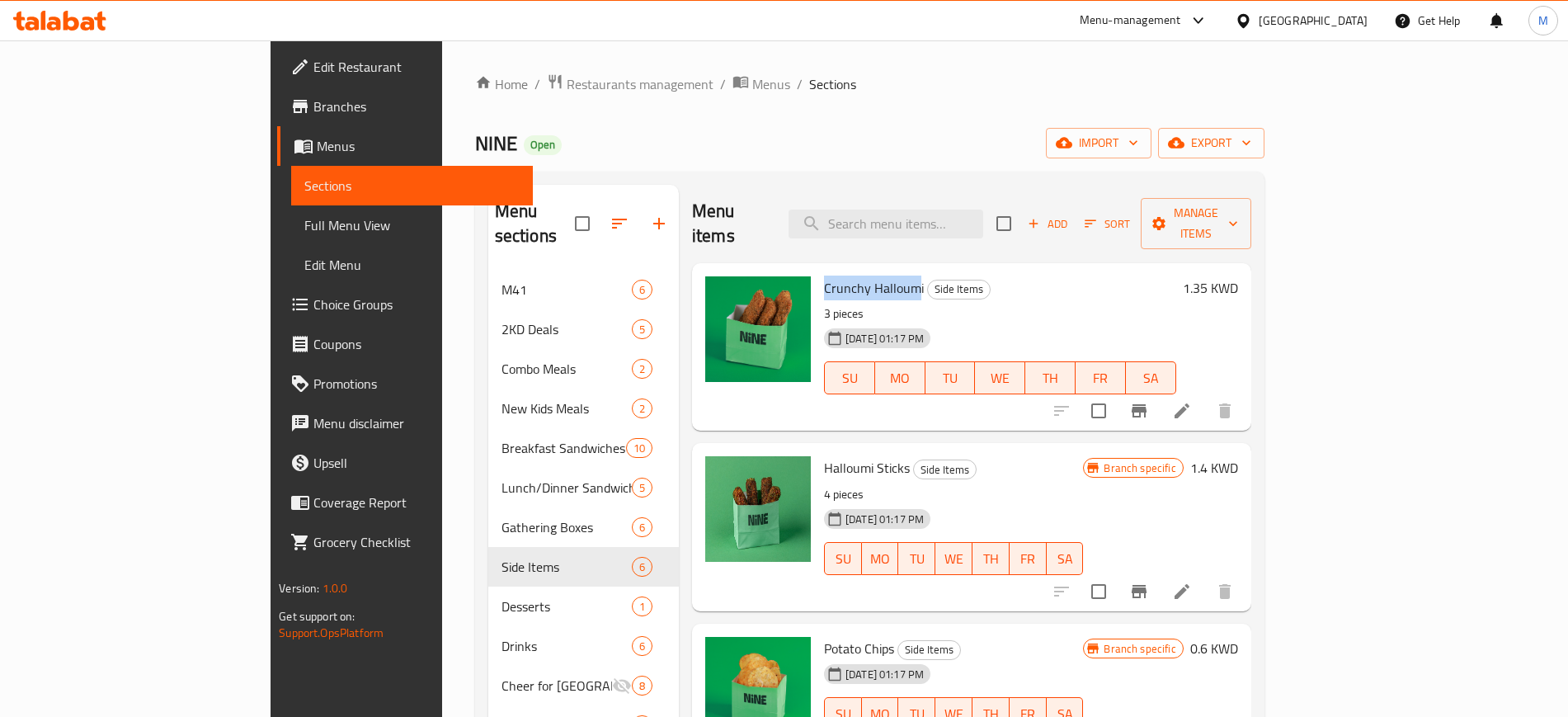
drag, startPoint x: 756, startPoint y: 268, endPoint x: 852, endPoint y: 275, distance: 96.3
click at [852, 275] on span "Crunchy Halloumi" at bounding box center [874, 287] width 100 height 25
drag, startPoint x: 755, startPoint y: 265, endPoint x: 853, endPoint y: 274, distance: 98.4
click at [853, 274] on div "Crunchy Halloumi Side Items 3 pieces [DATE] 01:17 PM SU MO TU WE TH FR SA" at bounding box center [1000, 347] width 365 height 154
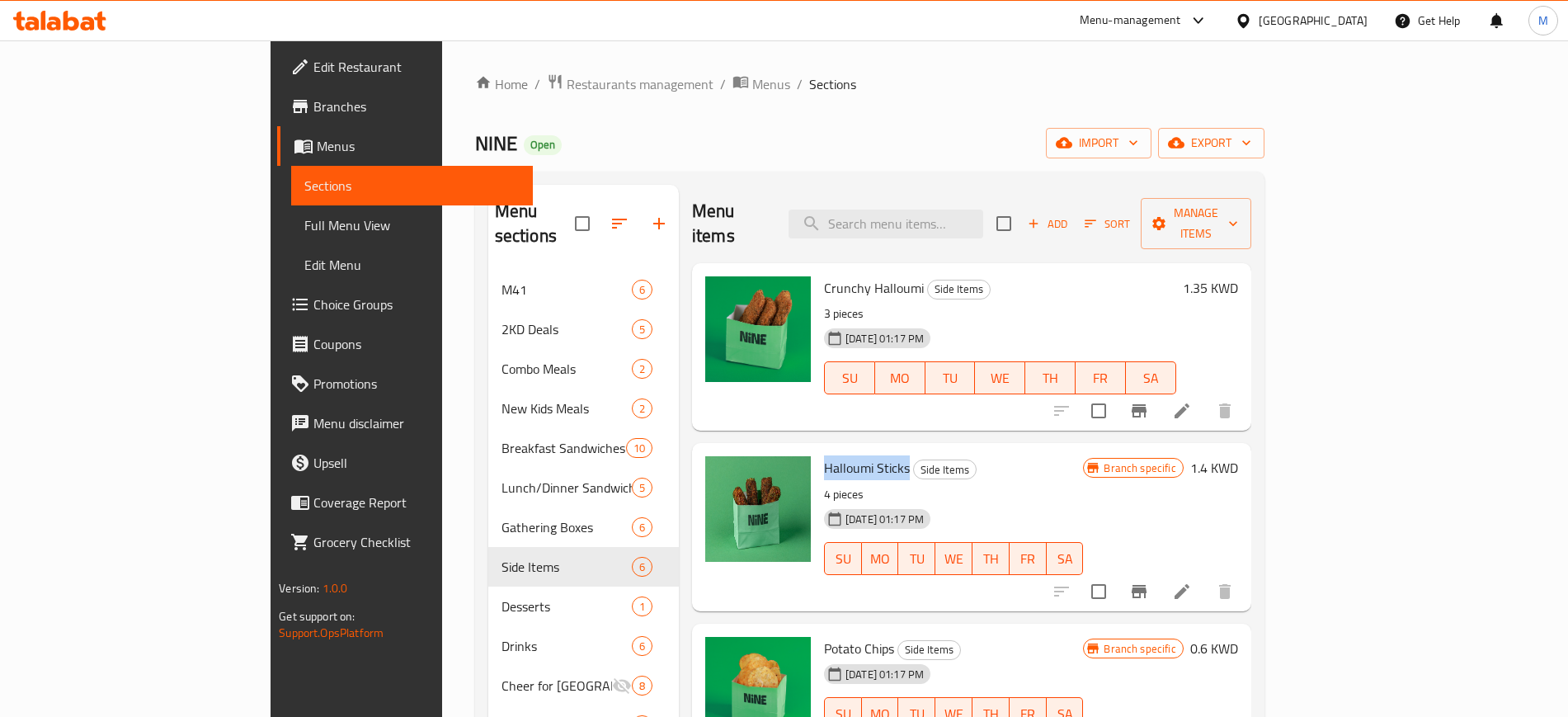
drag, startPoint x: 757, startPoint y: 442, endPoint x: 842, endPoint y: 443, distance: 85.0
click at [842, 456] on h6 "Halloumi Sticks Side Items" at bounding box center [954, 468] width 260 height 24
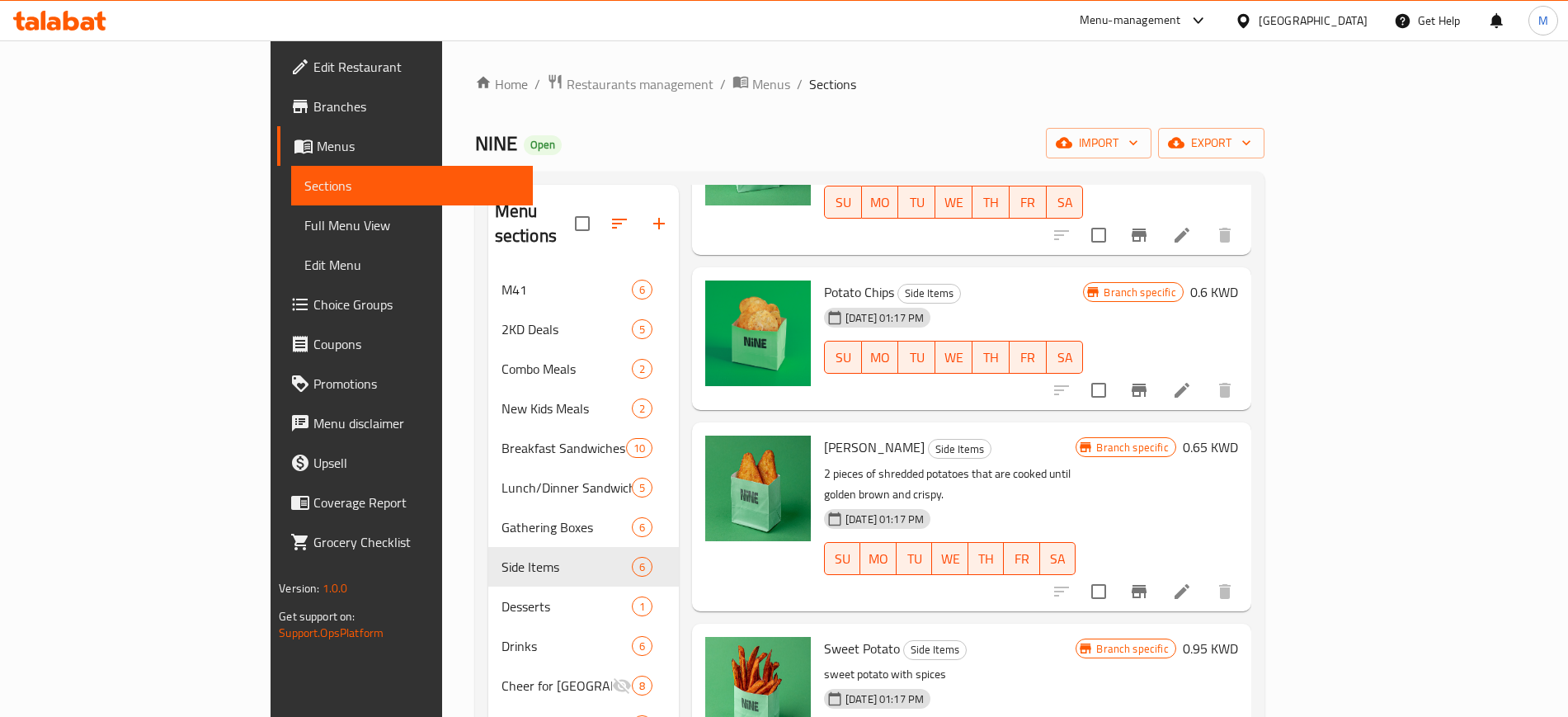
scroll to position [381, 0]
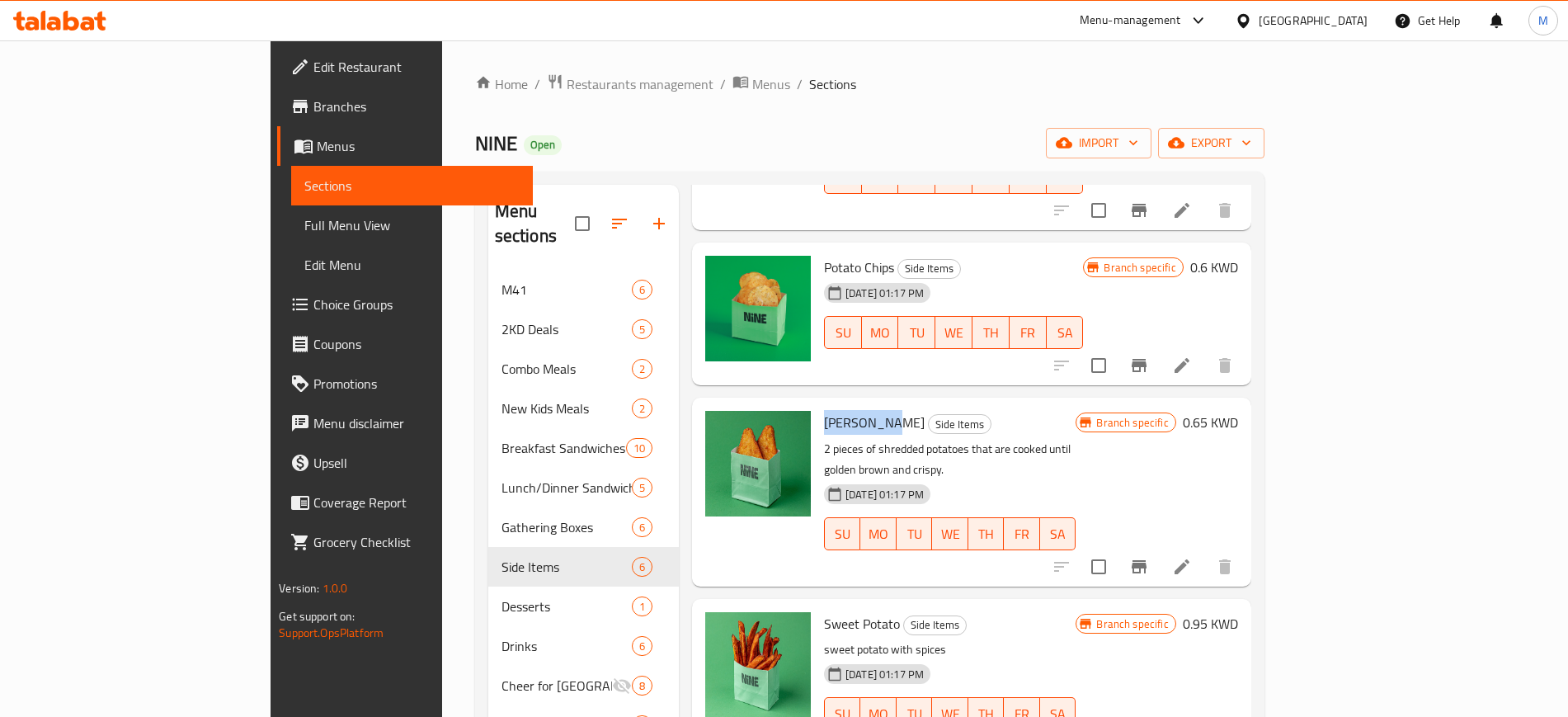
drag, startPoint x: 758, startPoint y: 397, endPoint x: 826, endPoint y: 406, distance: 68.6
click at [826, 411] on h6 "Hash Brown Side Items" at bounding box center [950, 422] width 252 height 24
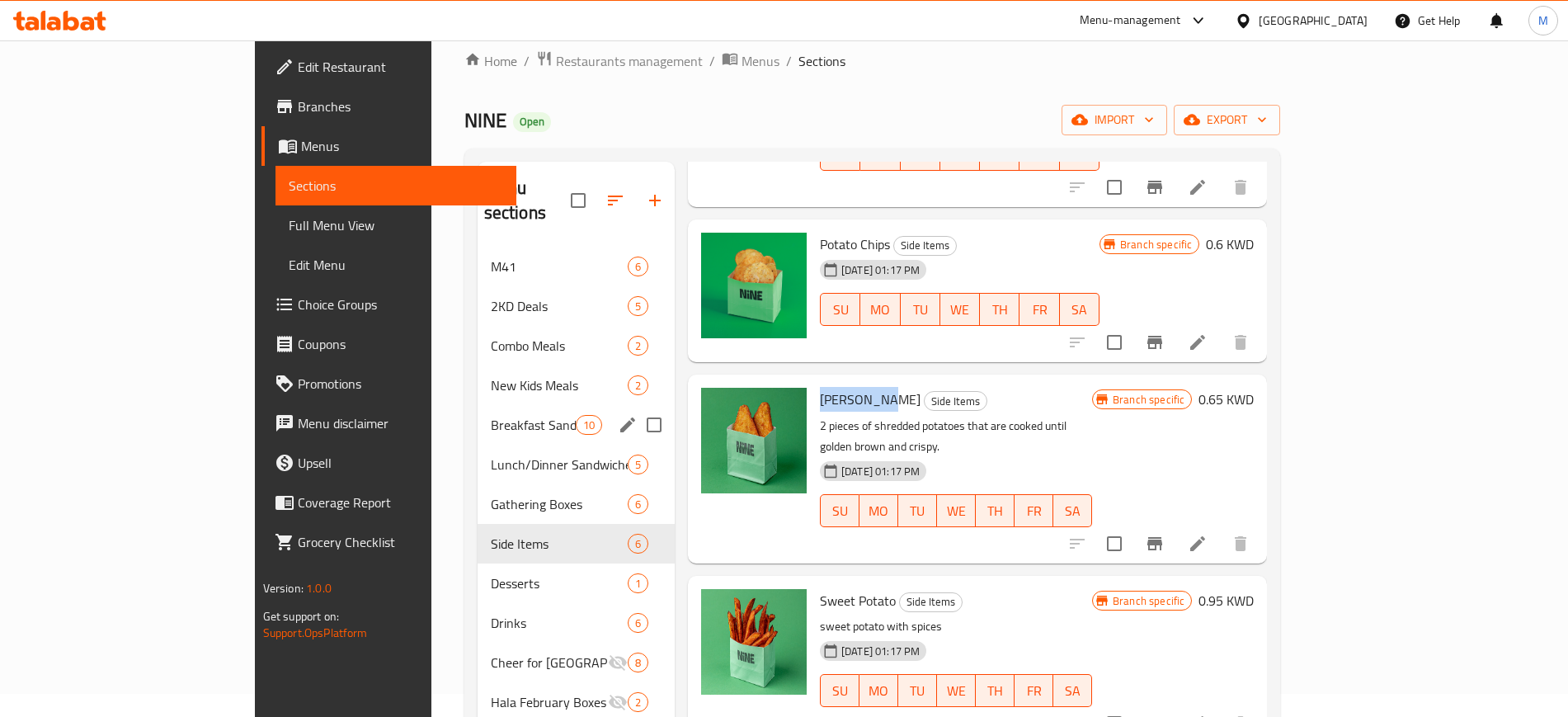
scroll to position [0, 0]
